Goal: Check status

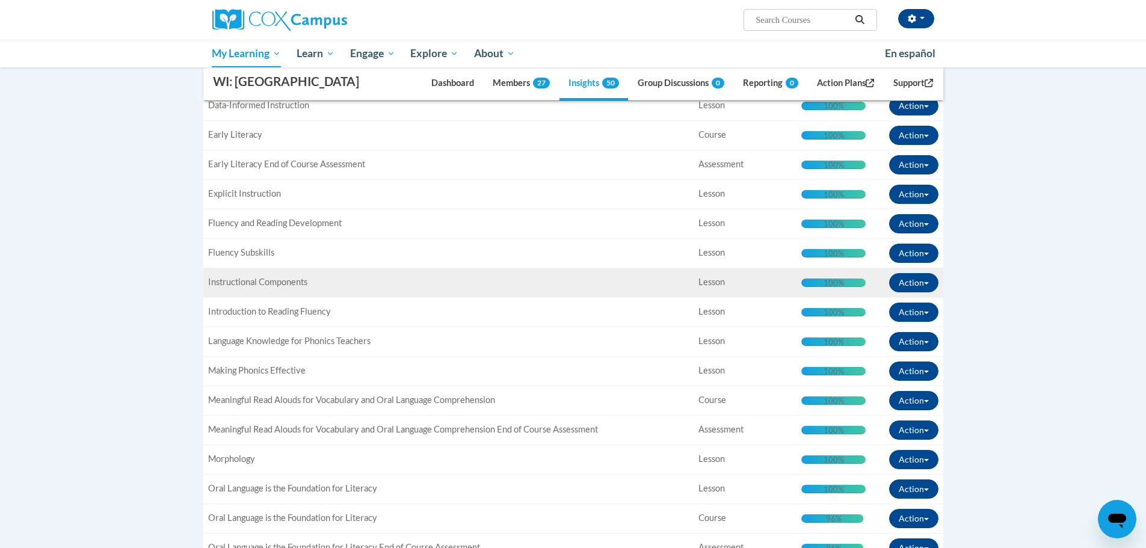
scroll to position [691, 0]
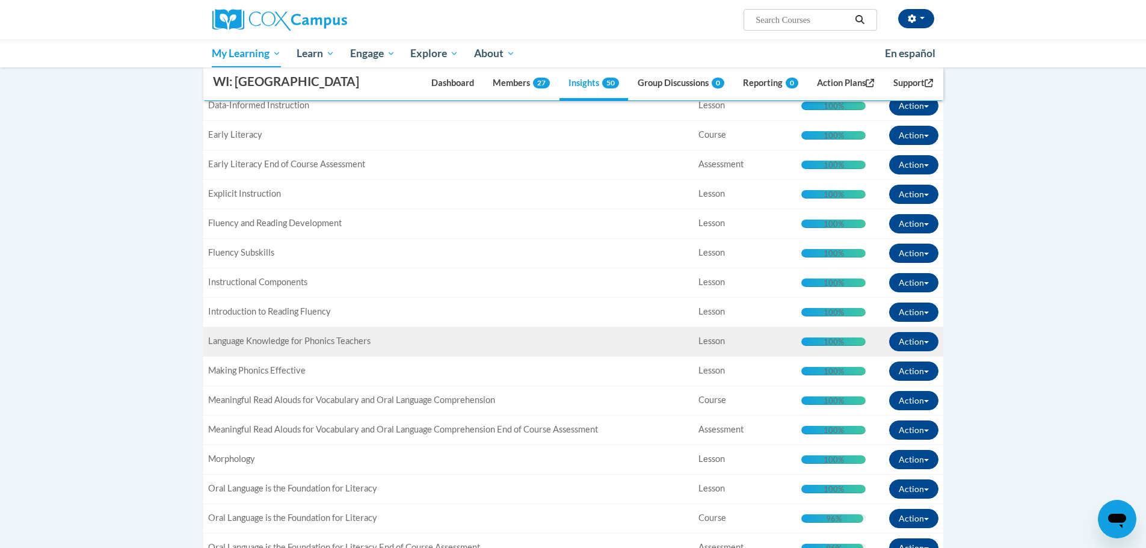
click at [363, 352] on td "Title: Language Knowledge for Phonics Teachers" at bounding box center [448, 341] width 491 height 29
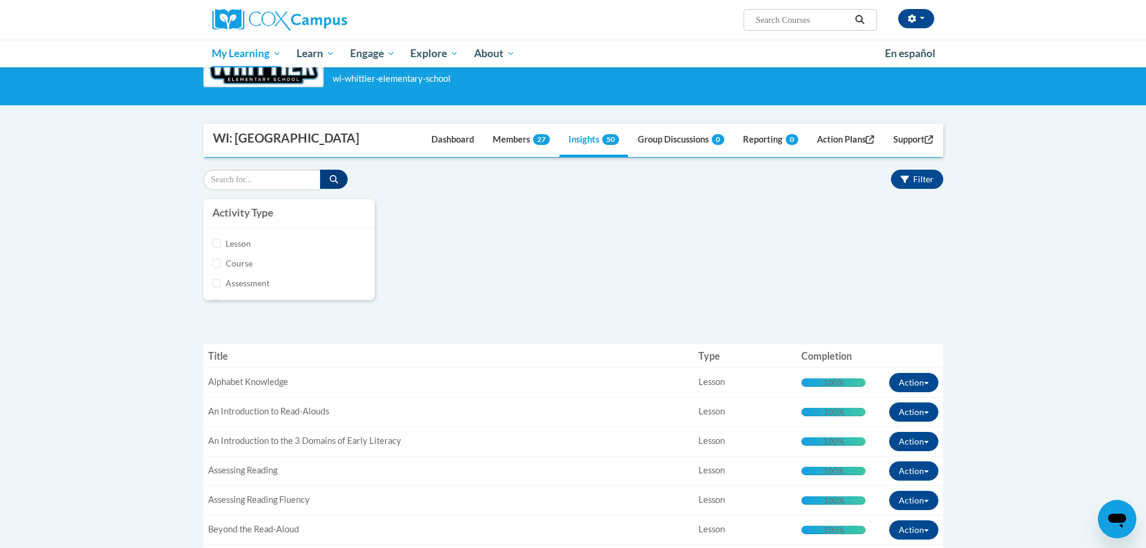
scroll to position [0, 0]
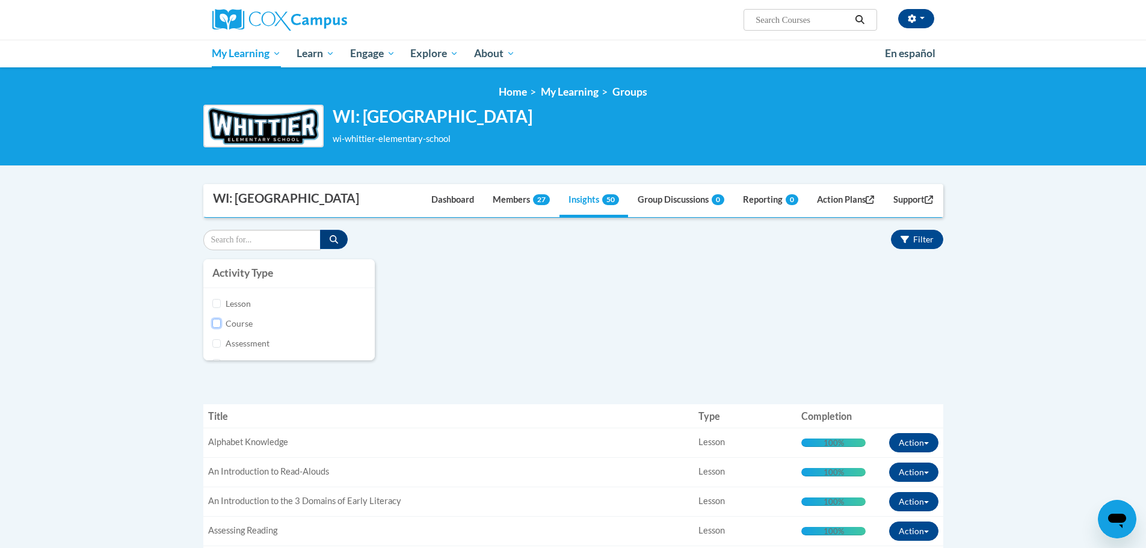
click at [218, 323] on input "Course" at bounding box center [216, 323] width 9 height 9
checkbox input "true"
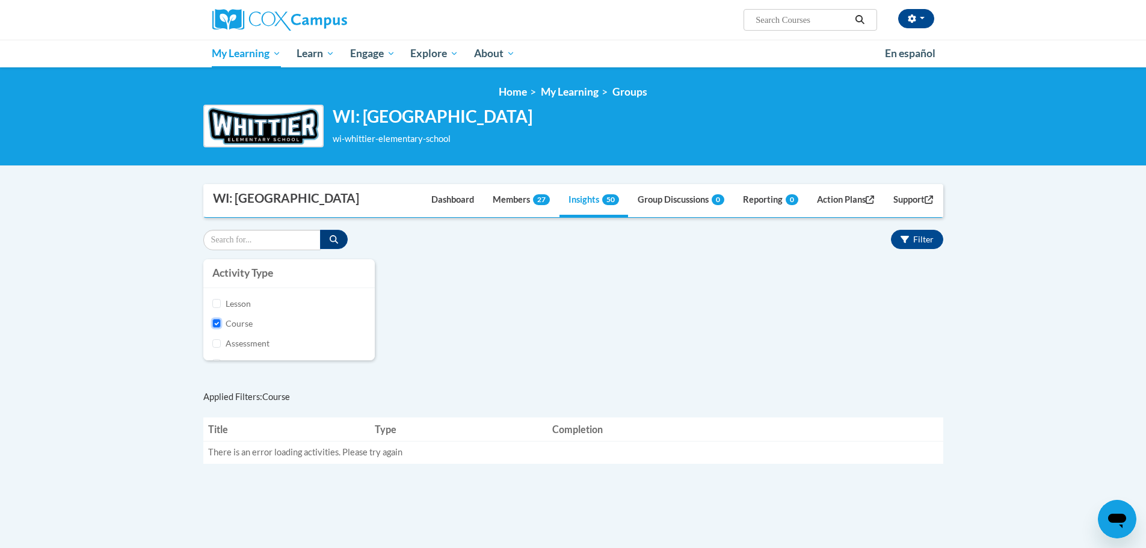
click at [217, 321] on input "Course" at bounding box center [216, 323] width 9 height 9
checkbox input "false"
